Goal: Task Accomplishment & Management: Use online tool/utility

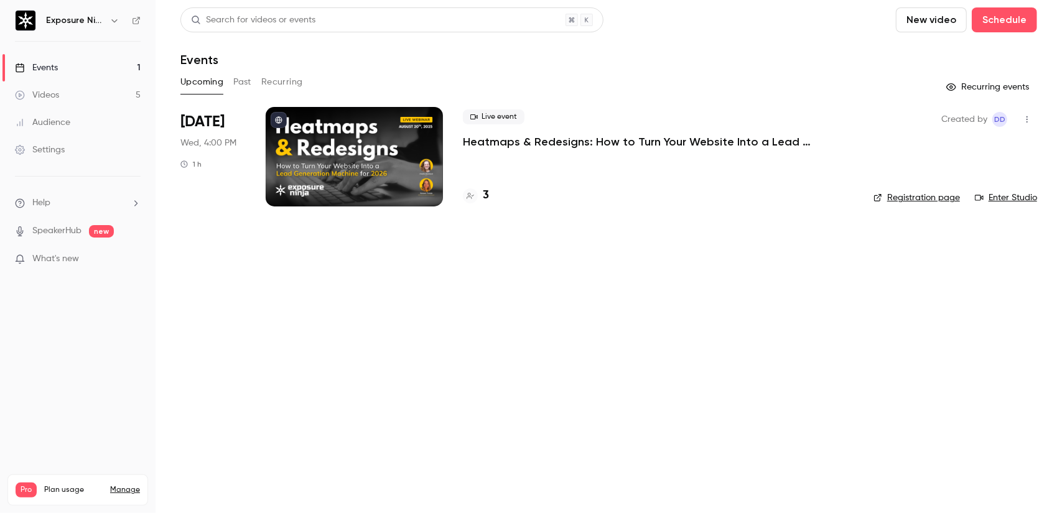
click at [567, 144] on p "Heatmaps & Redesigns: How to Turn Your Website Into a Lead Generation Machine f…" at bounding box center [649, 141] width 373 height 15
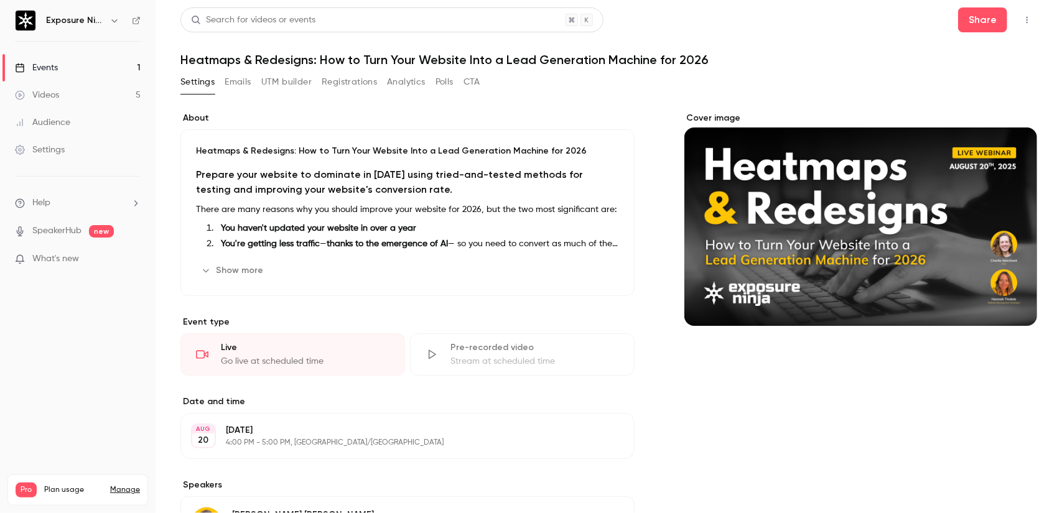
click at [359, 81] on button "Registrations" at bounding box center [349, 82] width 55 height 20
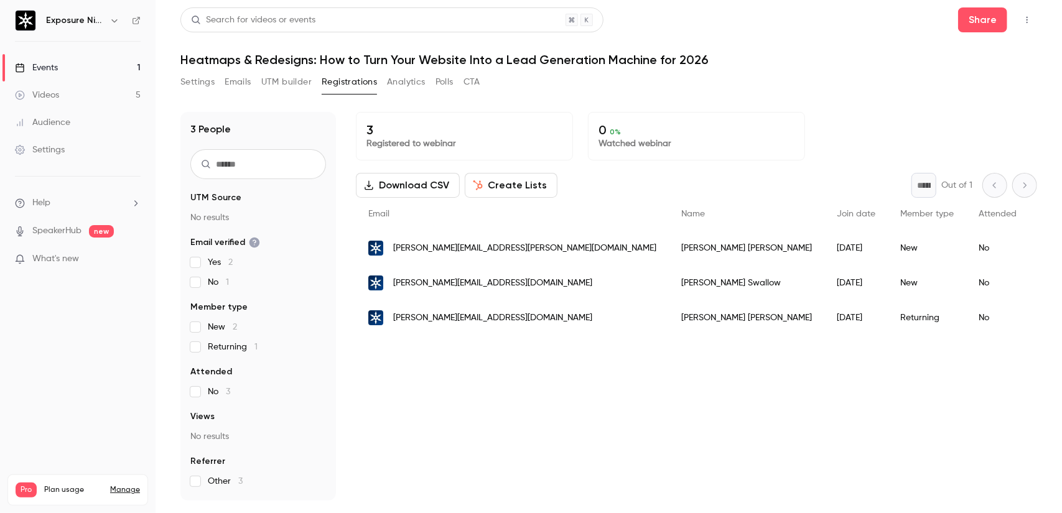
click at [510, 182] on button "Create Lists" at bounding box center [511, 185] width 93 height 25
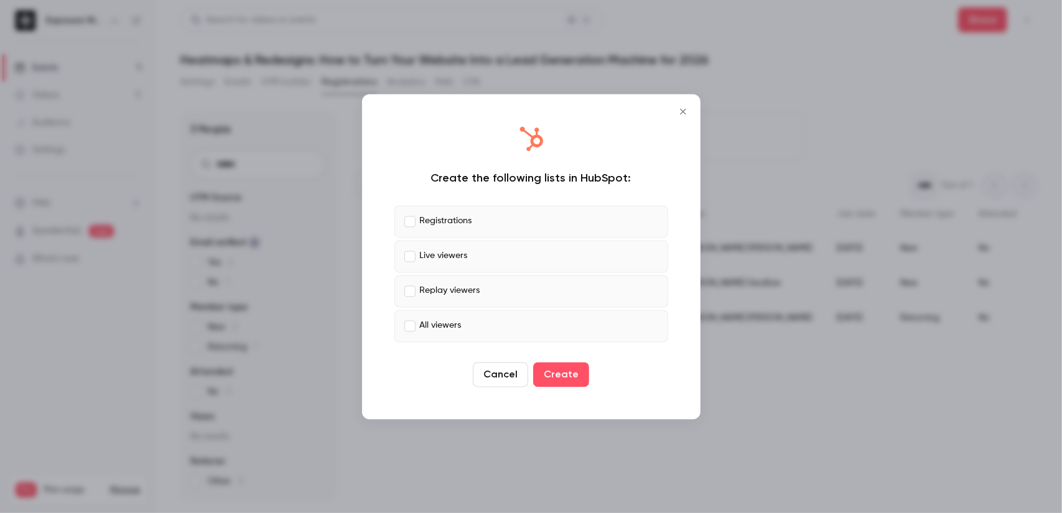
click at [463, 298] on label "Replay viewers" at bounding box center [531, 291] width 274 height 32
click at [562, 376] on button "Create" at bounding box center [561, 374] width 56 height 25
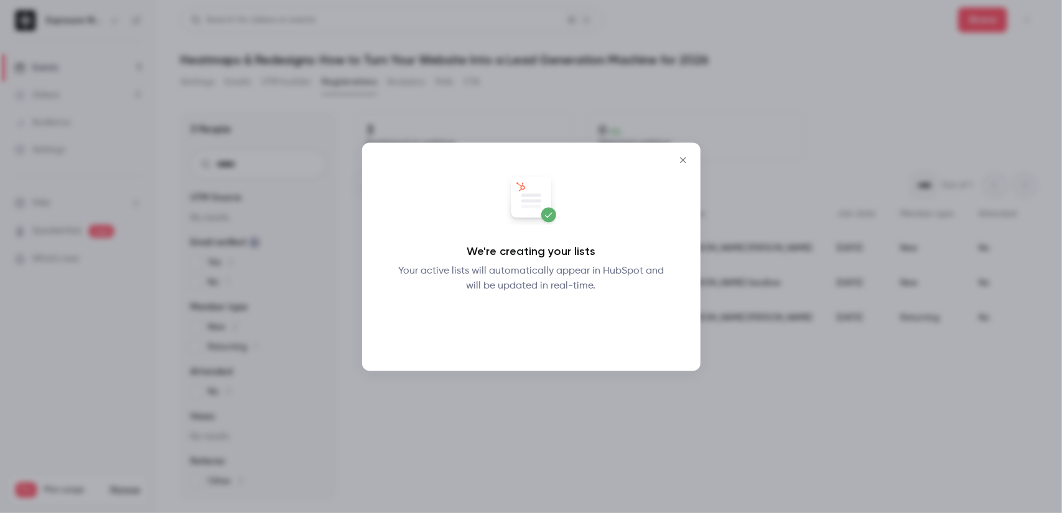
click at [529, 313] on button "Okay" at bounding box center [530, 325] width 45 height 25
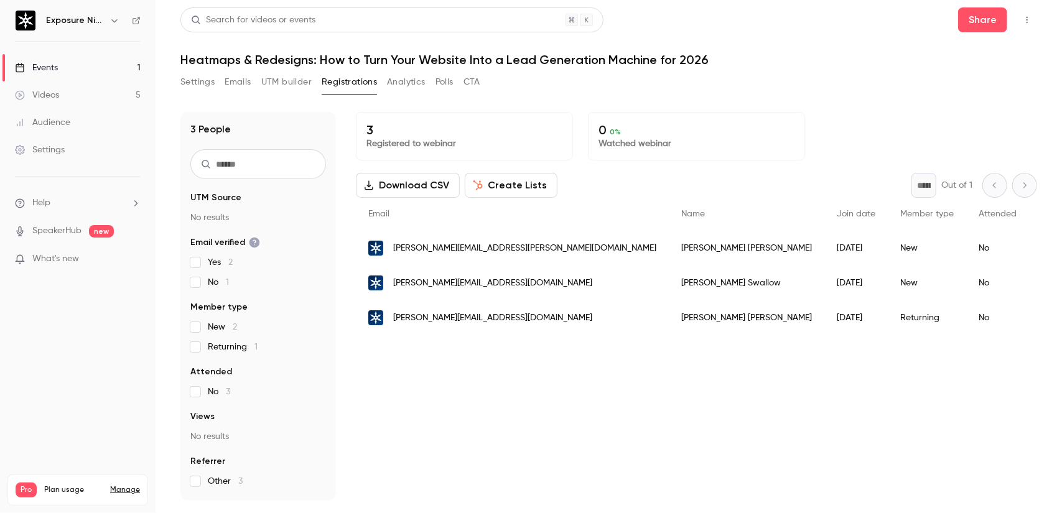
click at [93, 197] on li "Help" at bounding box center [78, 203] width 126 height 13
click at [262, 192] on link "Talk to us" at bounding box center [229, 188] width 136 height 33
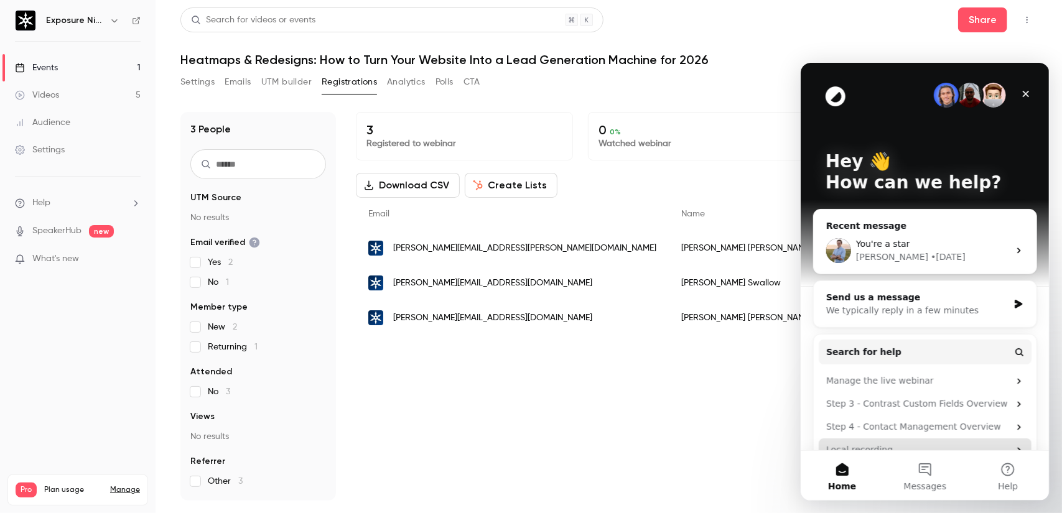
drag, startPoint x: 914, startPoint y: 446, endPoint x: 923, endPoint y: 460, distance: 16.2
click at [914, 446] on div "Local recording" at bounding box center [916, 449] width 183 height 13
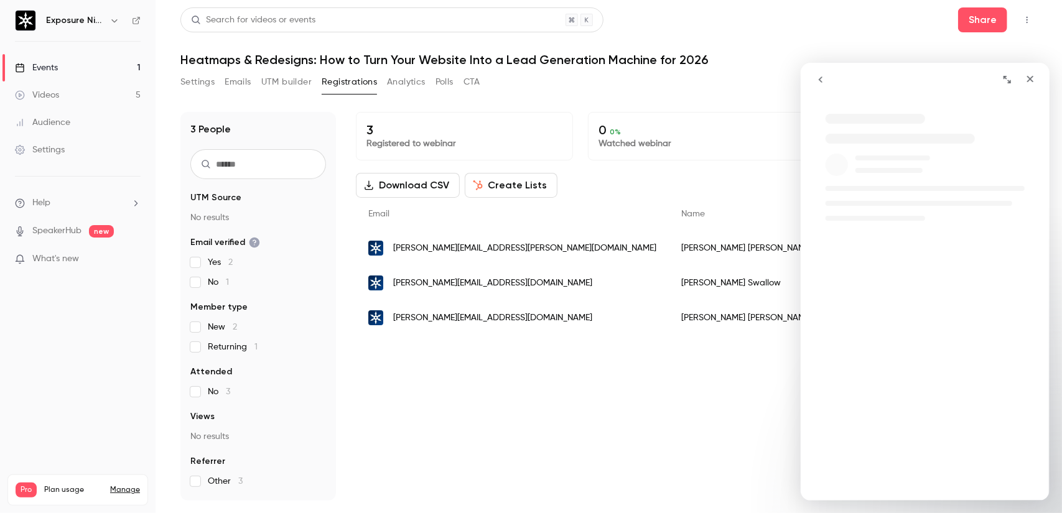
click at [925, 472] on div "Intercom messenger" at bounding box center [936, 373] width 249 height 235
click at [823, 86] on button "go back" at bounding box center [820, 79] width 24 height 24
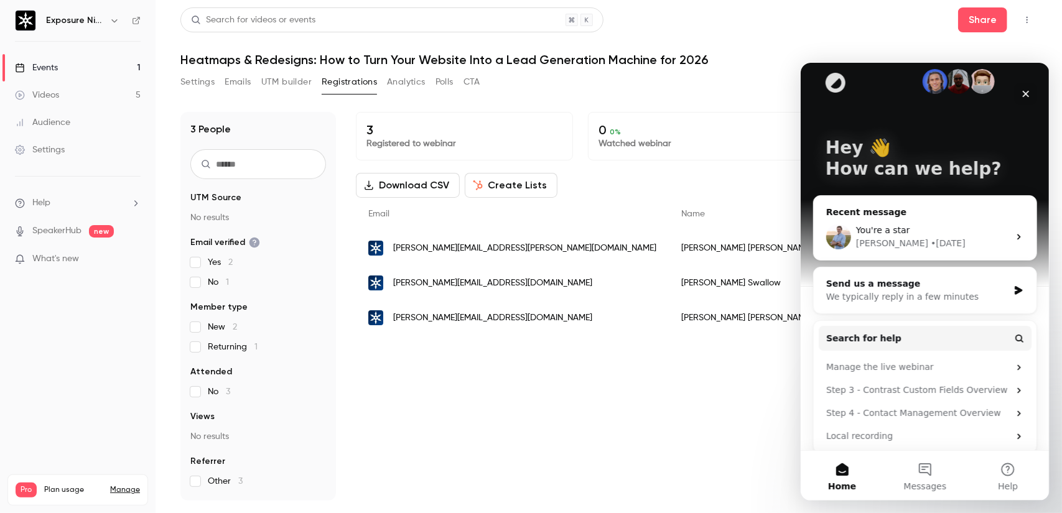
scroll to position [21, 0]
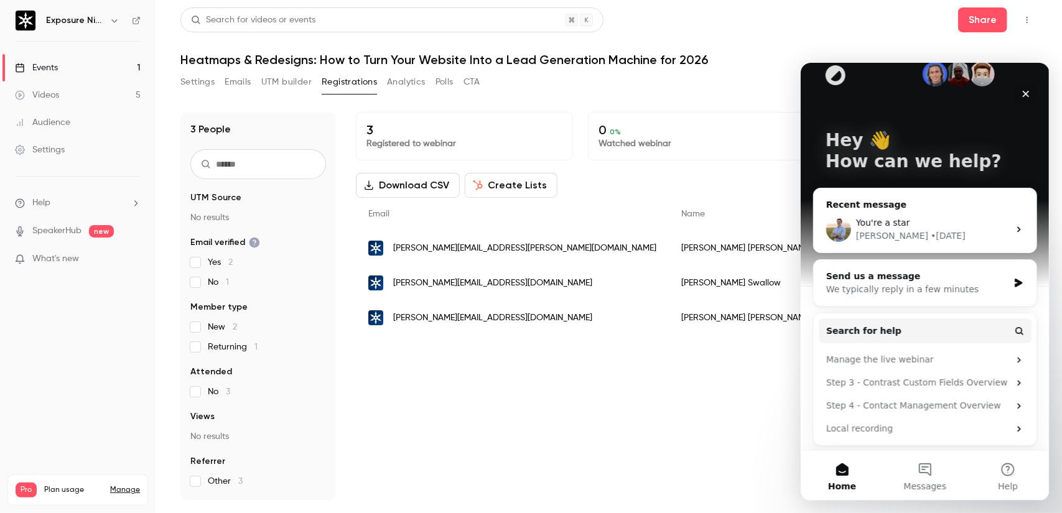
click at [948, 218] on div "You're a star" at bounding box center [931, 222] width 153 height 13
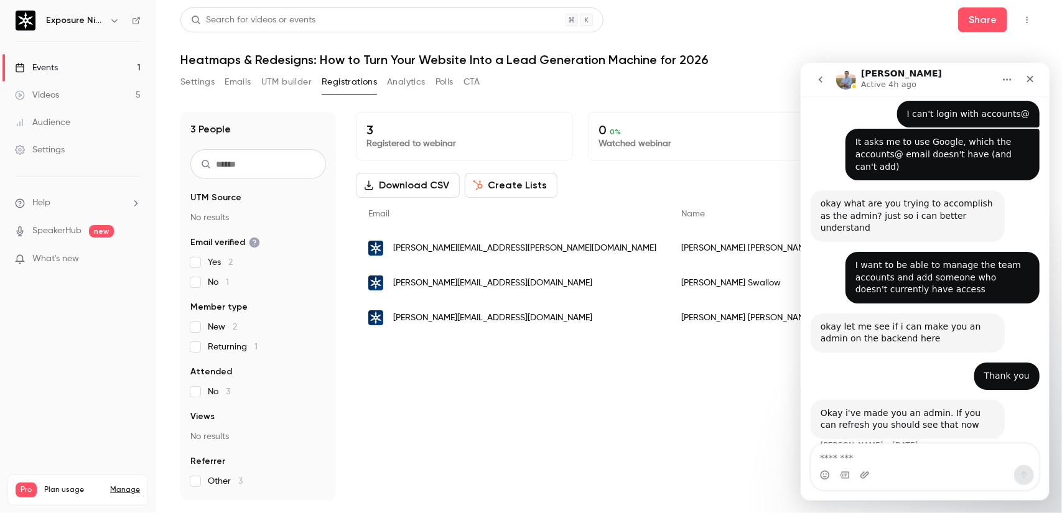
scroll to position [853, 0]
click at [822, 84] on button "go back" at bounding box center [820, 79] width 24 height 24
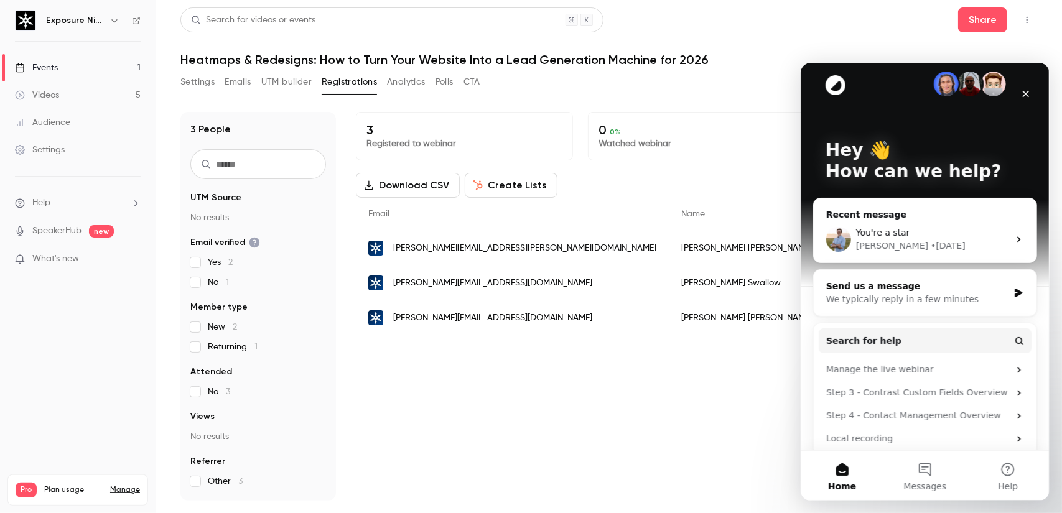
scroll to position [21, 0]
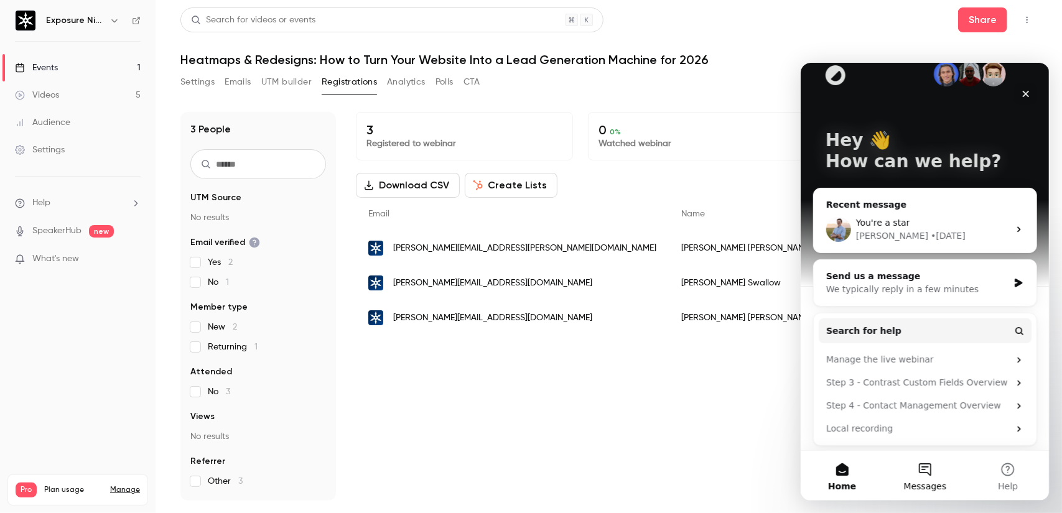
click at [945, 479] on button "Messages" at bounding box center [923, 475] width 83 height 50
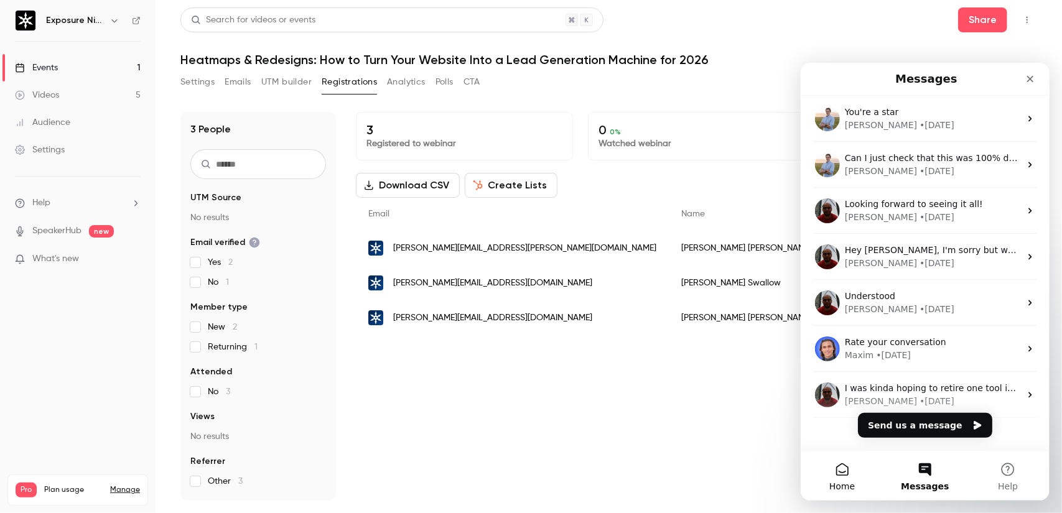
click at [851, 468] on button "Home" at bounding box center [841, 475] width 83 height 50
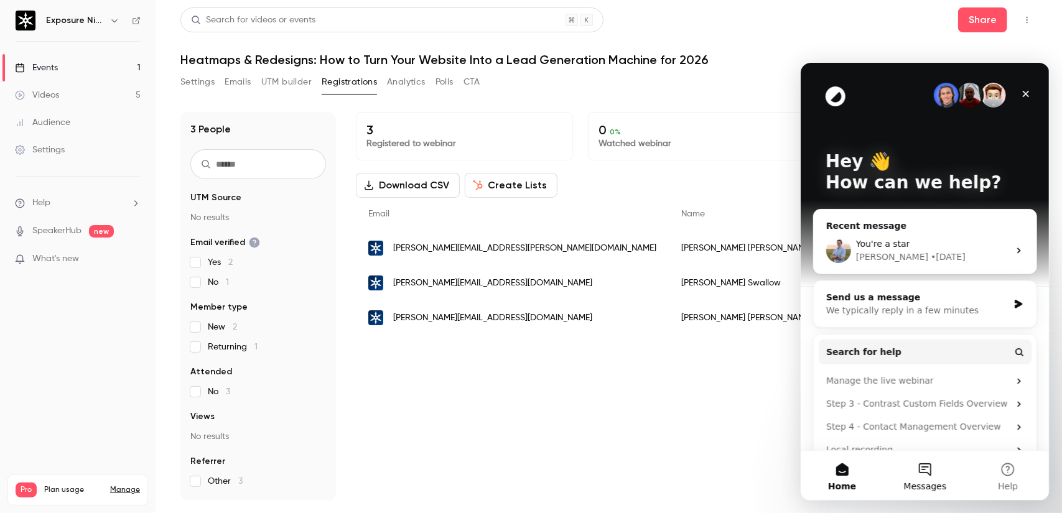
click at [915, 487] on span "Messages" at bounding box center [924, 485] width 43 height 9
